Goal: Information Seeking & Learning: Learn about a topic

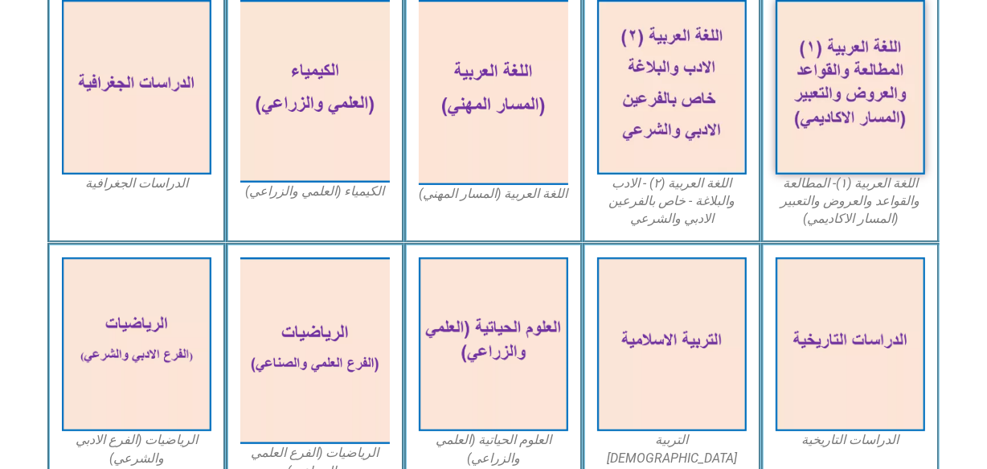
scroll to position [435, 0]
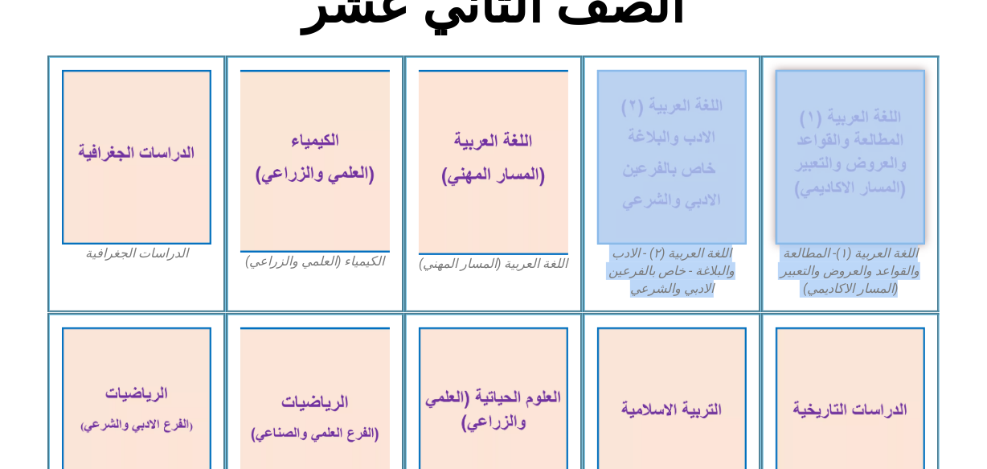
drag, startPoint x: 975, startPoint y: 153, endPoint x: 529, endPoint y: 257, distance: 458.3
click at [529, 257] on section "اللغة العربية (١)- المطالعة والقواعد والعروض والتعبير (المسار الاكاديمي) اللغة …" at bounding box center [493, 183] width 987 height 256
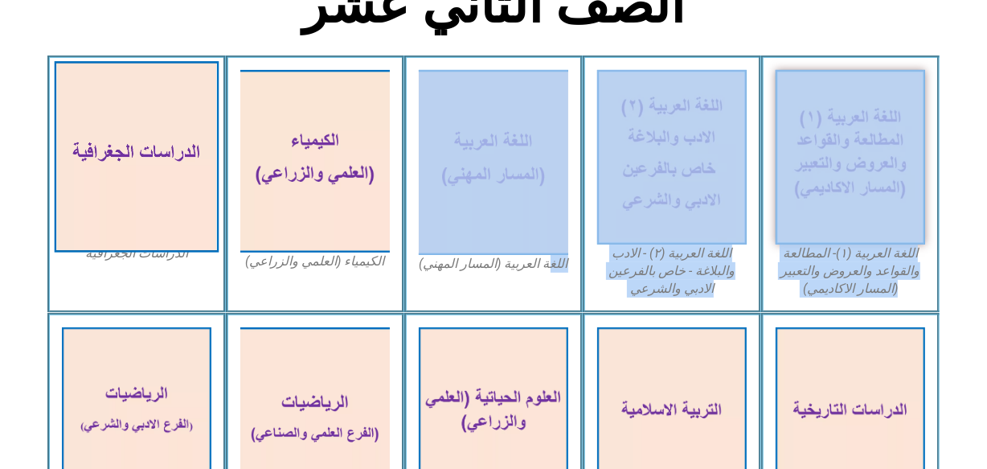
click at [209, 210] on img at bounding box center [137, 157] width 165 height 191
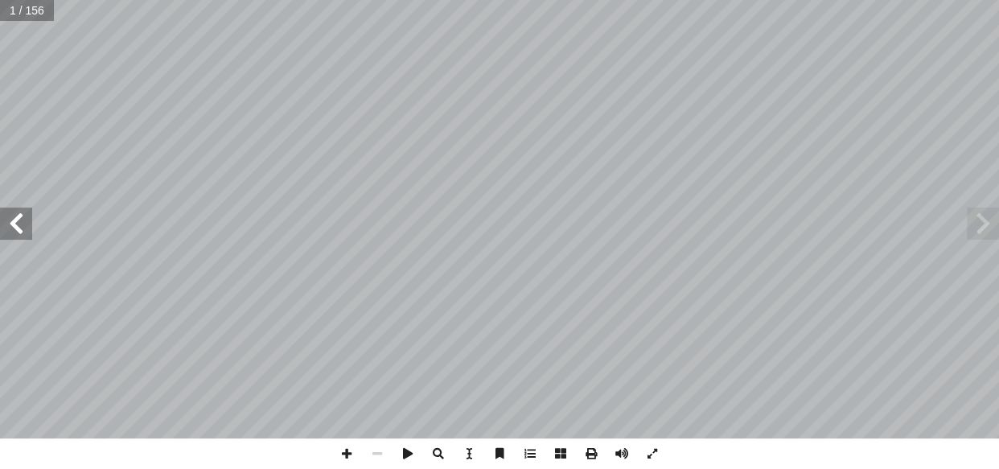
click at [21, 232] on span at bounding box center [16, 223] width 32 height 32
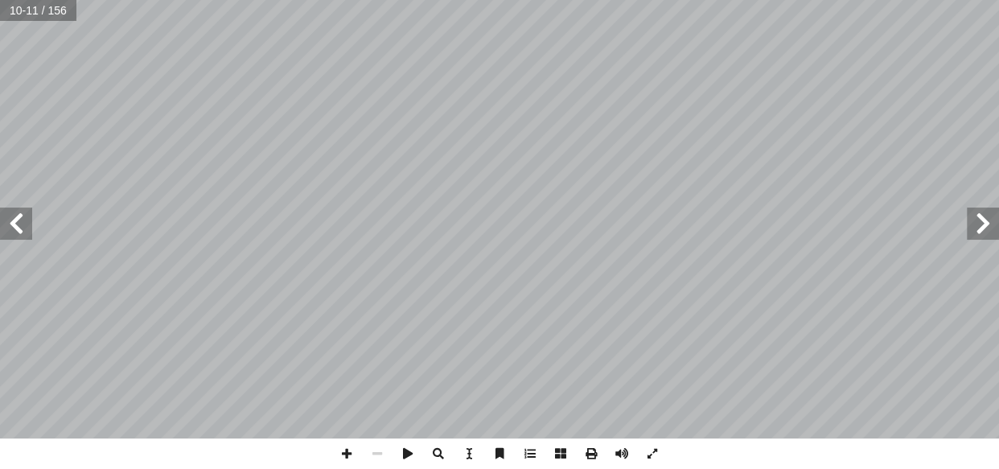
click at [17, 221] on span at bounding box center [16, 223] width 32 height 32
click at [374, 444] on span at bounding box center [377, 453] width 31 height 31
